Goal: Task Accomplishment & Management: Manage account settings

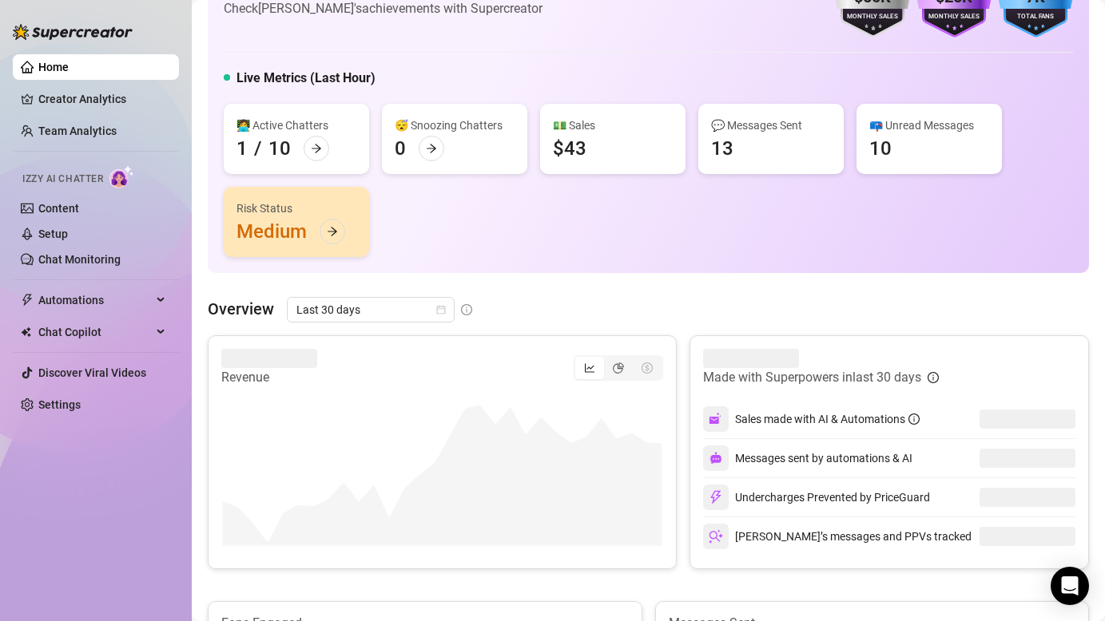
scroll to position [78, 0]
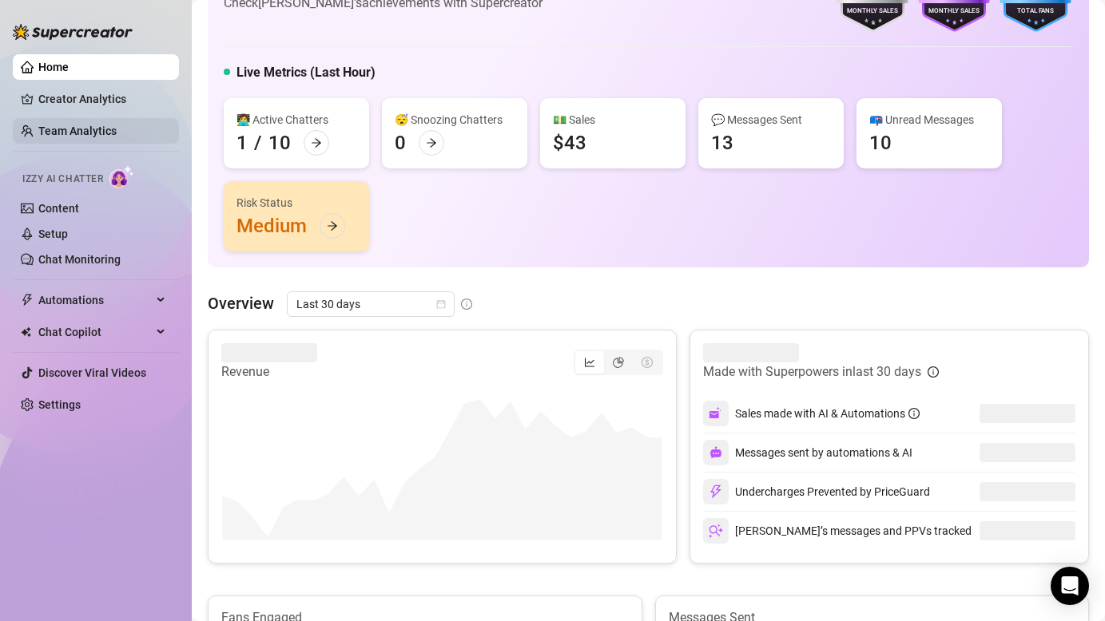
click at [95, 125] on link "Team Analytics" at bounding box center [77, 131] width 78 height 13
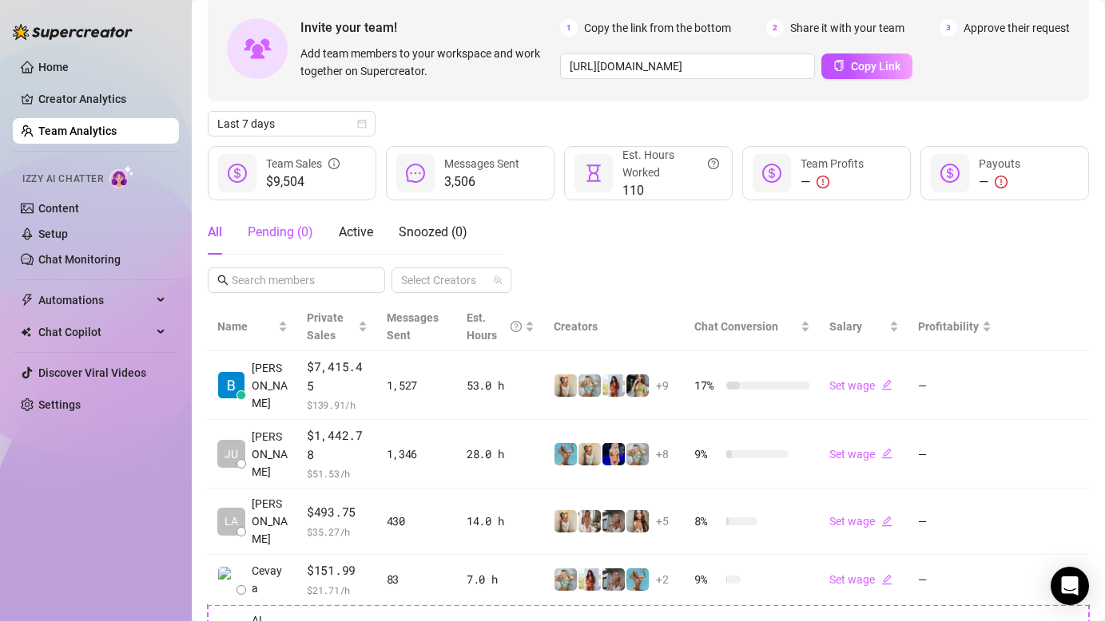
click at [285, 223] on div "Pending ( 0 )" at bounding box center [281, 232] width 66 height 19
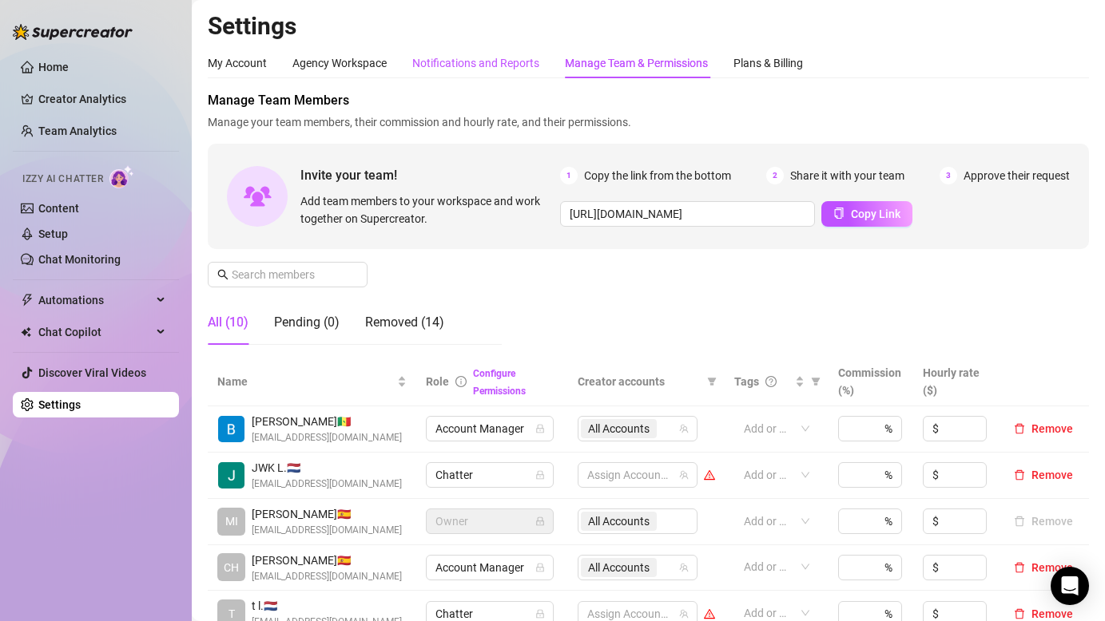
click at [492, 57] on div "Notifications and Reports" at bounding box center [475, 63] width 127 height 18
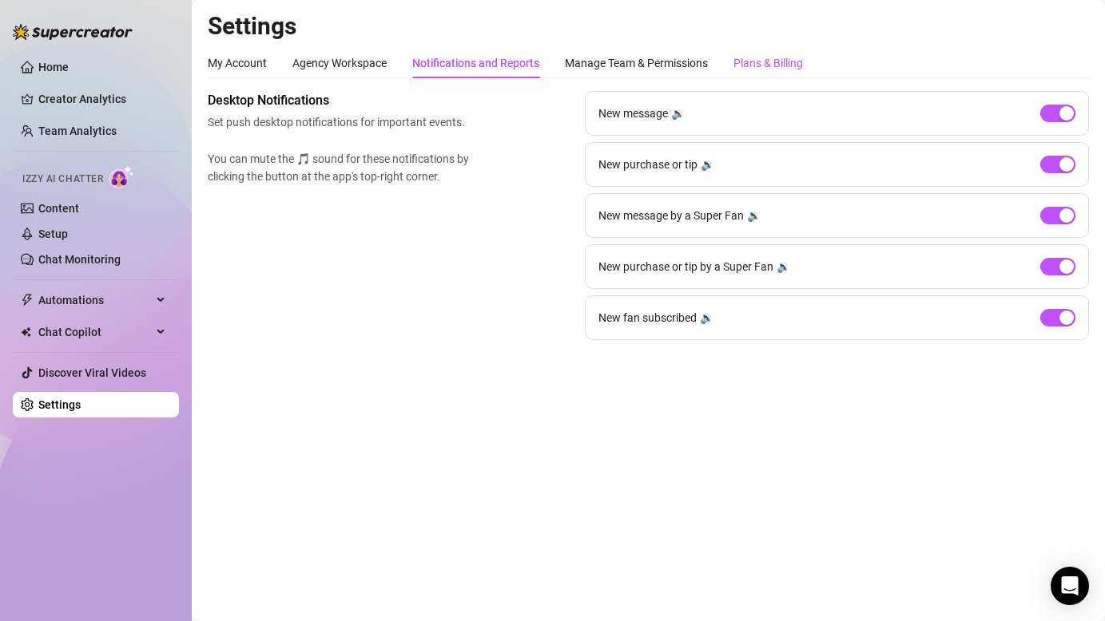
click at [751, 65] on div "Plans & Billing" at bounding box center [767, 63] width 69 height 18
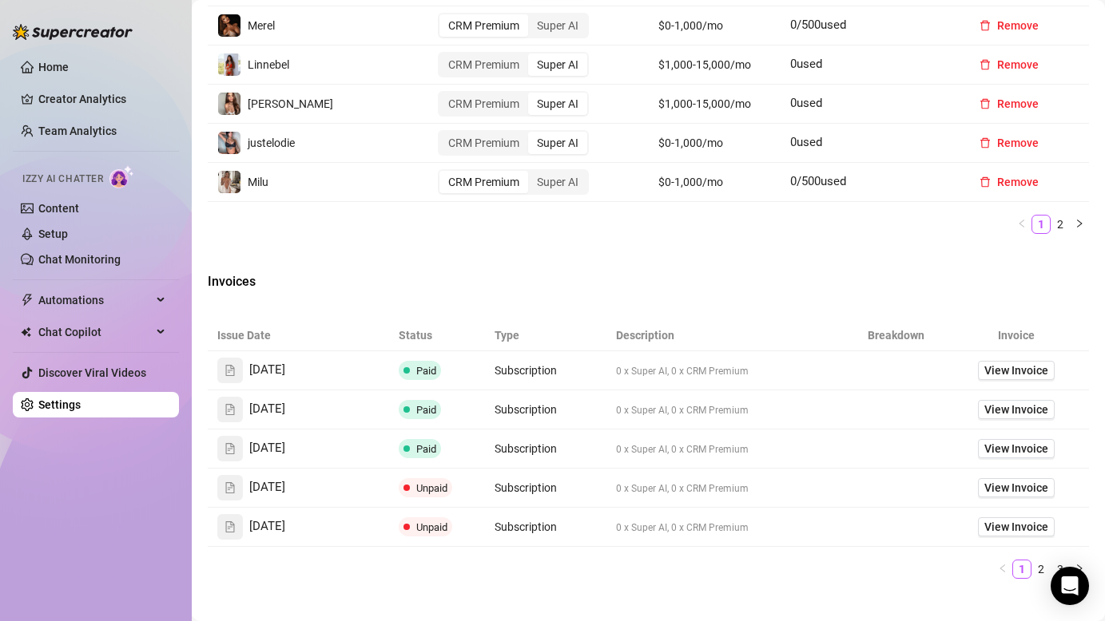
scroll to position [546, 0]
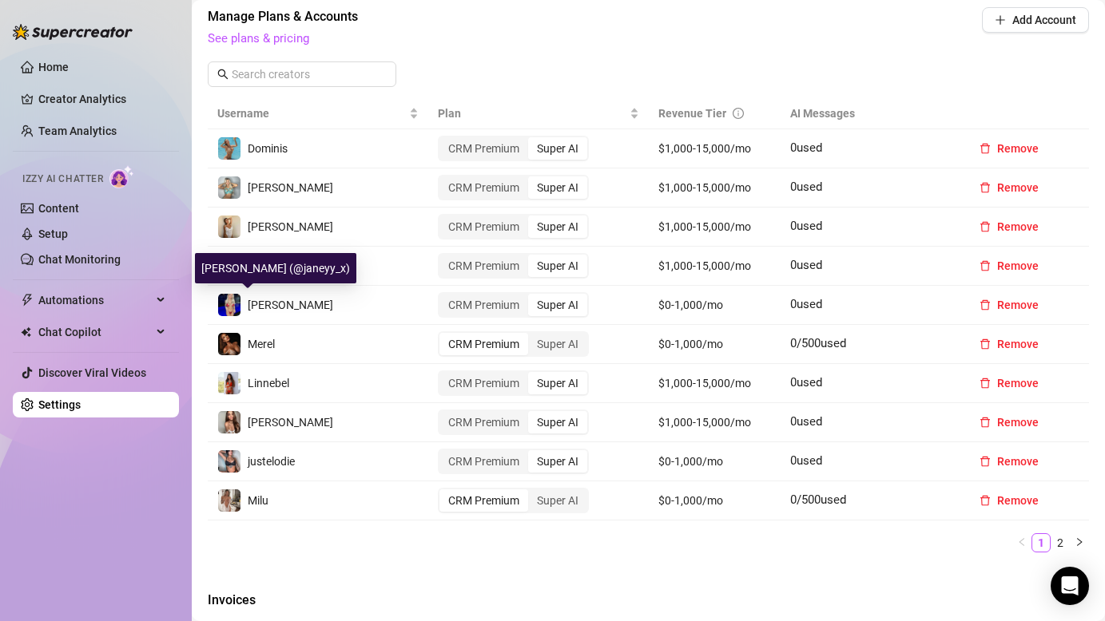
click at [257, 311] on span "[PERSON_NAME]" at bounding box center [290, 305] width 85 height 13
click at [235, 303] on img at bounding box center [229, 305] width 22 height 22
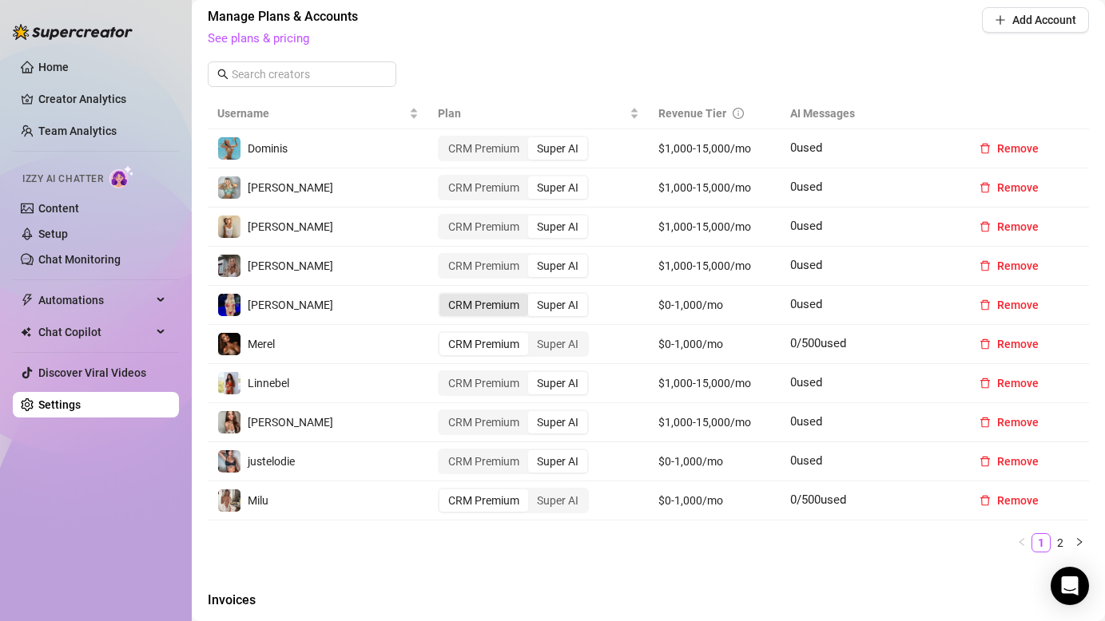
click at [474, 307] on div "CRM Premium" at bounding box center [483, 305] width 89 height 22
click at [443, 296] on input "CRM Premium" at bounding box center [443, 296] width 0 height 0
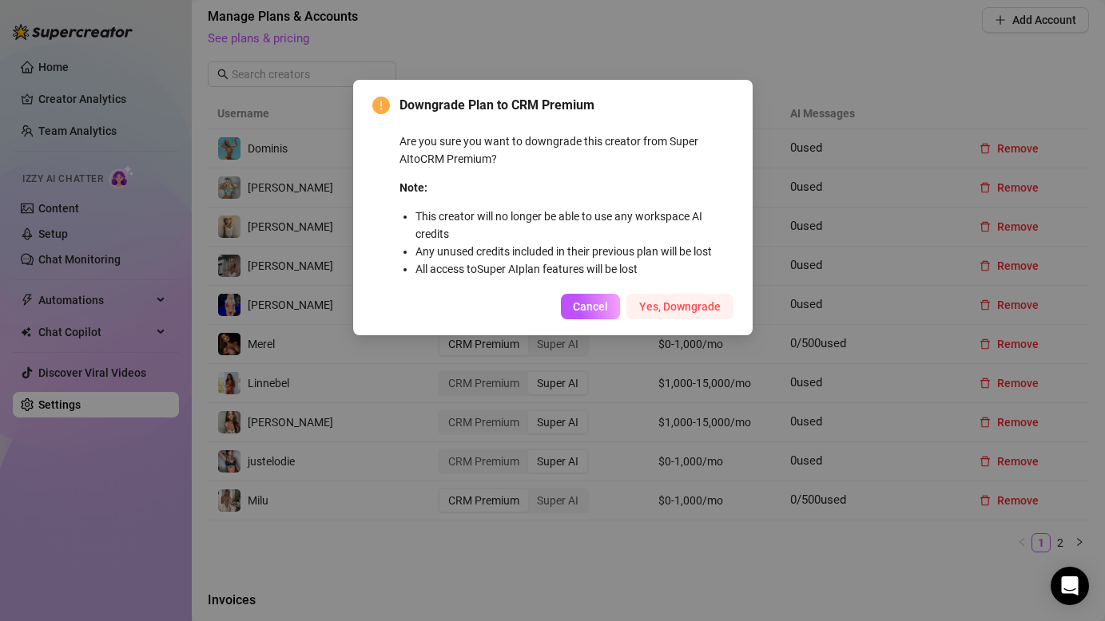
click at [673, 307] on span "Yes, Downgrade" at bounding box center [679, 306] width 81 height 13
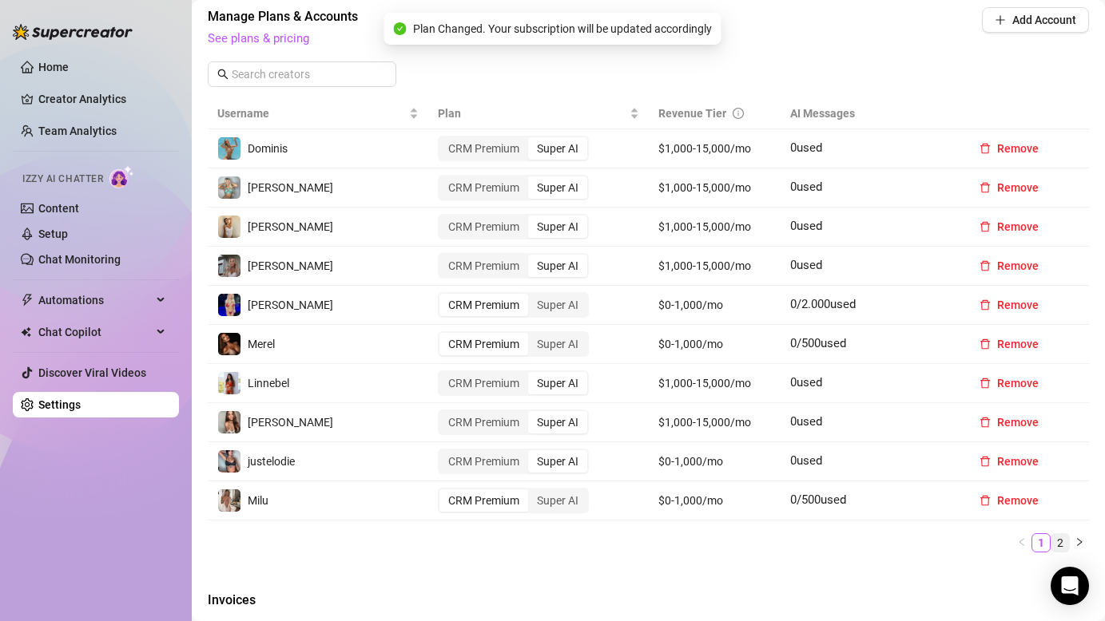
click at [1062, 540] on link "2" at bounding box center [1060, 543] width 18 height 18
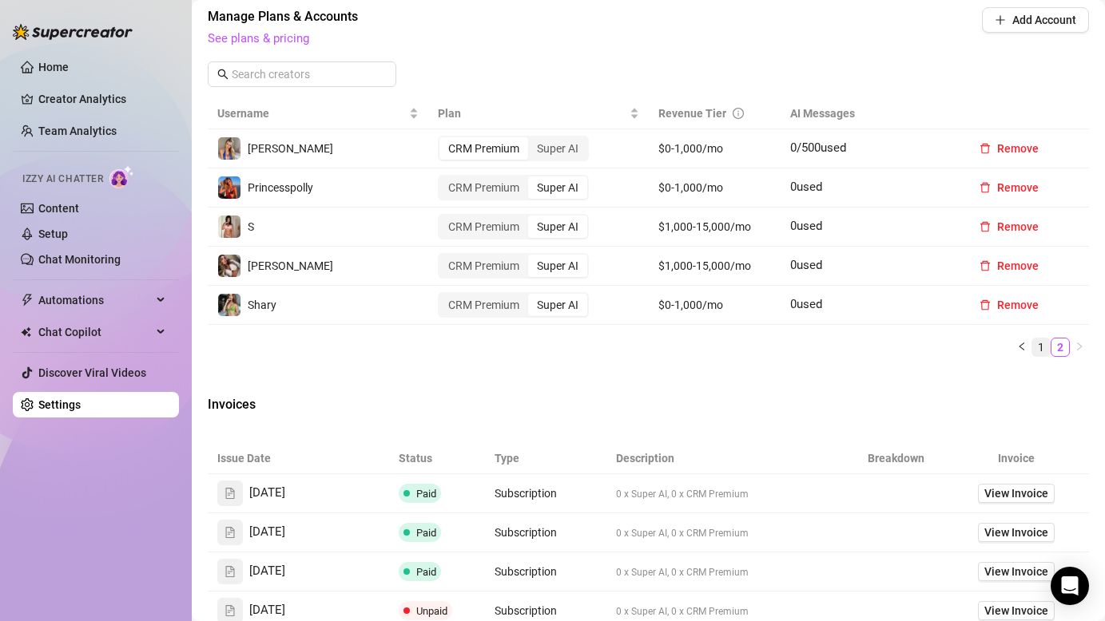
click at [1042, 348] on link "1" at bounding box center [1041, 348] width 18 height 18
